Goal: Information Seeking & Learning: Learn about a topic

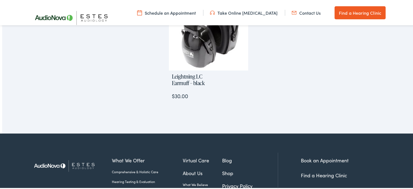
scroll to position [571, 0]
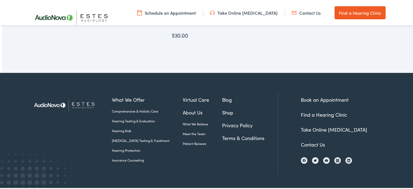
click at [312, 114] on link "Find a Hearing Clinic" at bounding box center [324, 113] width 46 height 7
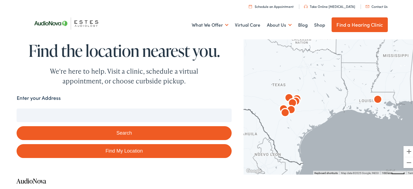
click at [376, 99] on img "AudioNova" at bounding box center [377, 98] width 17 height 17
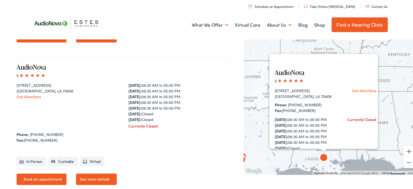
scroll to position [406, 0]
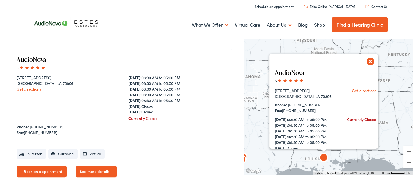
click at [367, 62] on button "Close" at bounding box center [371, 61] width 10 height 10
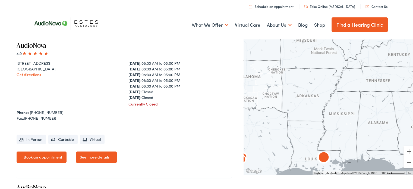
scroll to position [134, 0]
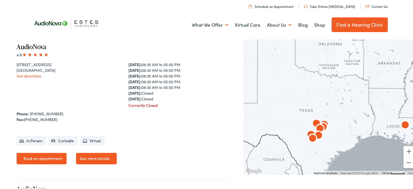
drag, startPoint x: 288, startPoint y: 147, endPoint x: 371, endPoint y: 114, distance: 89.0
click at [371, 114] on div at bounding box center [331, 105] width 174 height 137
click at [321, 127] on img "AudioNova" at bounding box center [318, 134] width 17 height 17
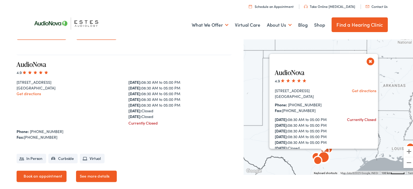
scroll to position [832, 0]
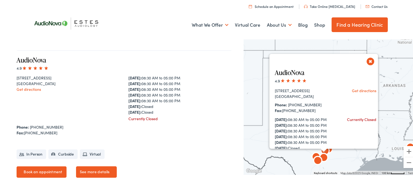
click at [366, 60] on button "Close" at bounding box center [371, 61] width 10 height 10
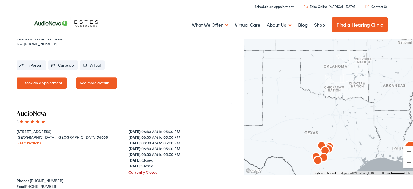
scroll to position [425, 0]
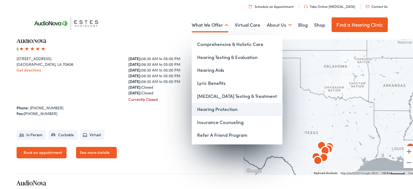
click at [201, 106] on link "Hearing Protection" at bounding box center [237, 108] width 91 height 13
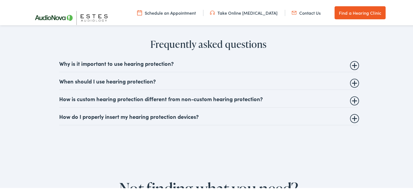
scroll to position [978, 0]
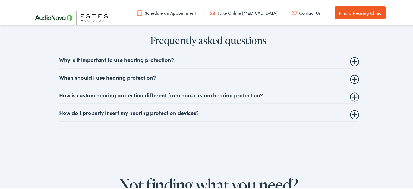
click at [200, 95] on summary "How is custom hearing protection different from non-custom hearing protection?" at bounding box center [208, 93] width 299 height 7
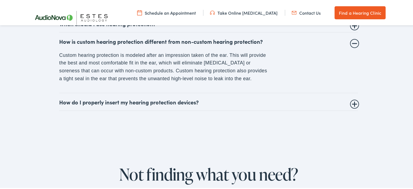
scroll to position [1060, 0]
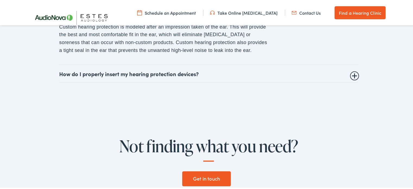
click at [211, 71] on summary "How do I properly insert my hearing protection devices?" at bounding box center [208, 73] width 299 height 7
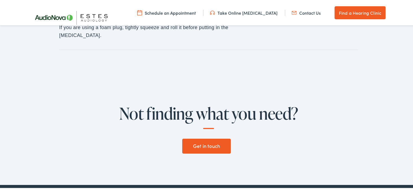
scroll to position [1261, 0]
